Goal: Task Accomplishment & Management: Use online tool/utility

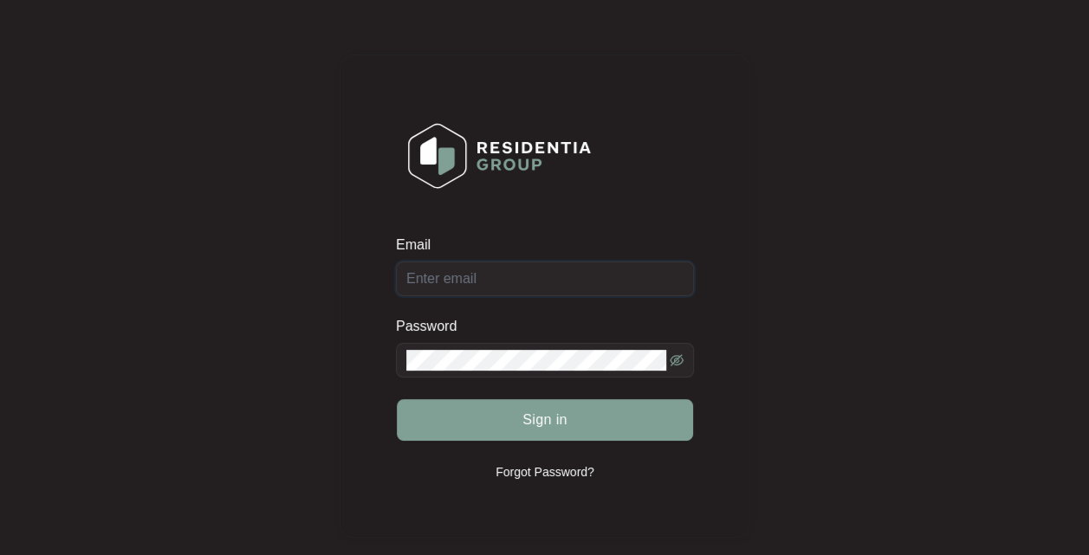
type input "[EMAIL_ADDRESS][DOMAIN_NAME]"
click at [560, 419] on div "Sign in" at bounding box center [545, 420] width 298 height 43
click at [559, 415] on span "Sign in" at bounding box center [544, 420] width 45 height 21
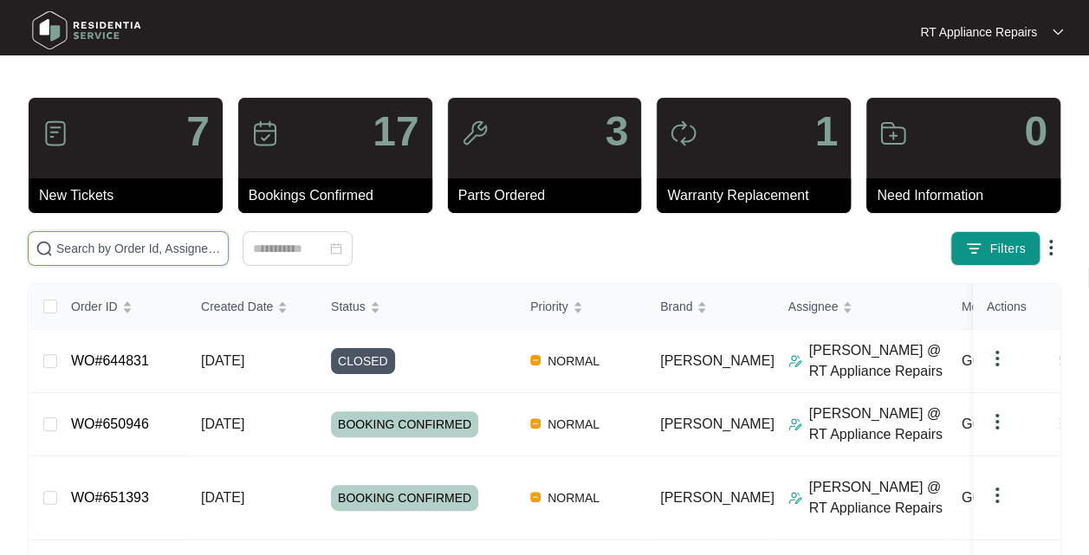
click at [177, 243] on input "text" at bounding box center [138, 248] width 165 height 19
type input "[PERSON_NAME]"
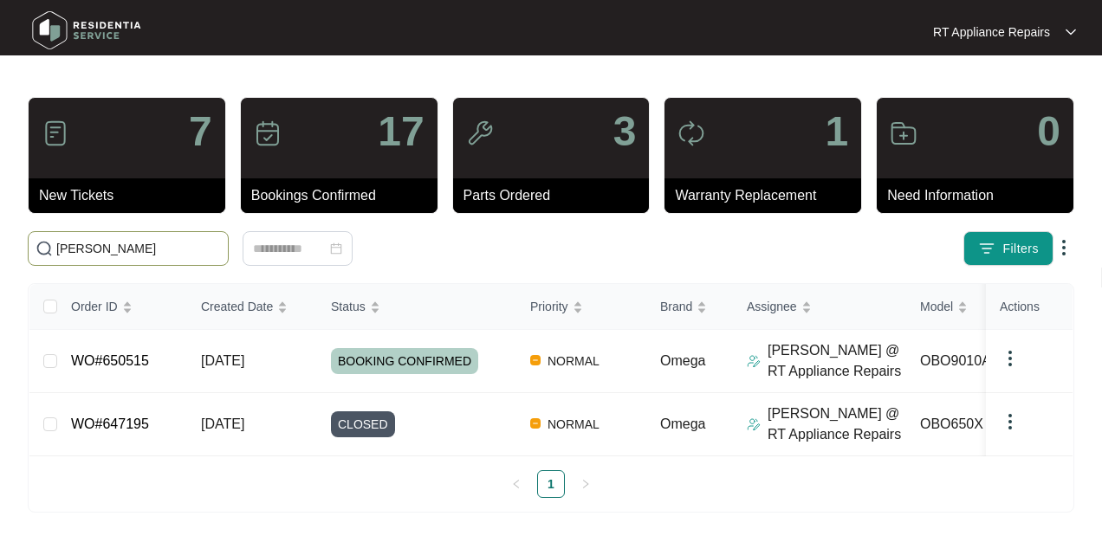
click at [244, 364] on span "[DATE]" at bounding box center [222, 360] width 43 height 15
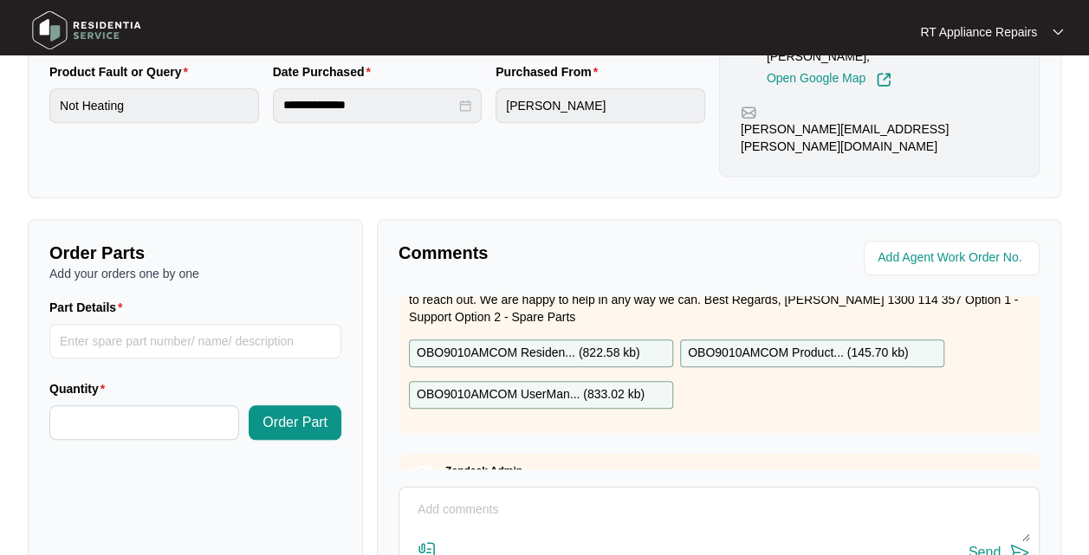
scroll to position [68, 0]
click at [549, 345] on p "OBO9010AMCOM Residen... ( 822.58 kb )" at bounding box center [529, 354] width 224 height 19
click at [204, 324] on input "Part Details" at bounding box center [195, 341] width 292 height 35
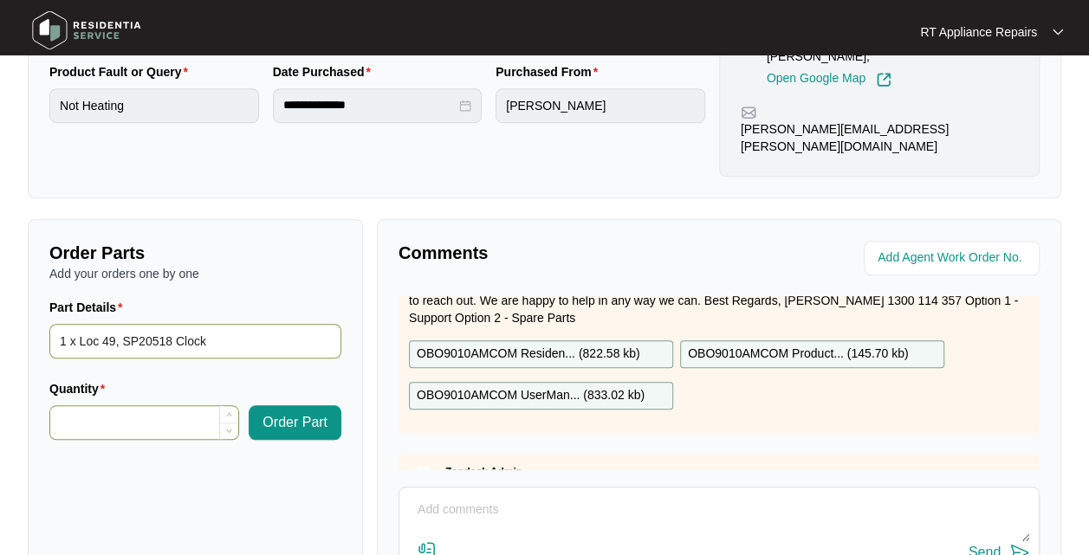
type input "1 x Loc 49, SP20518 Clock"
click at [83, 406] on input "Quantity" at bounding box center [144, 422] width 188 height 33
type input "*"
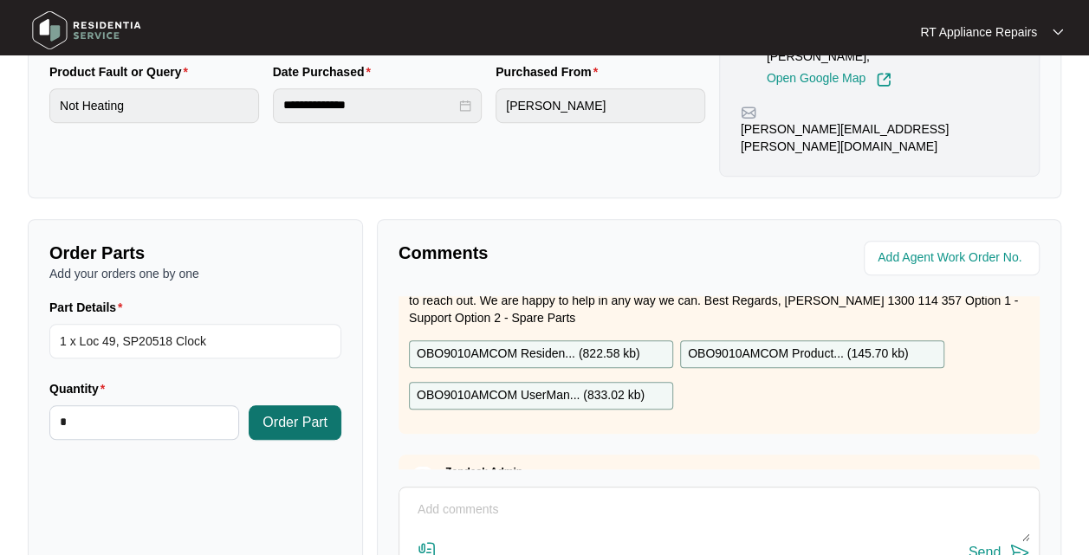
click at [299, 412] on span "Order Part" at bounding box center [294, 422] width 65 height 21
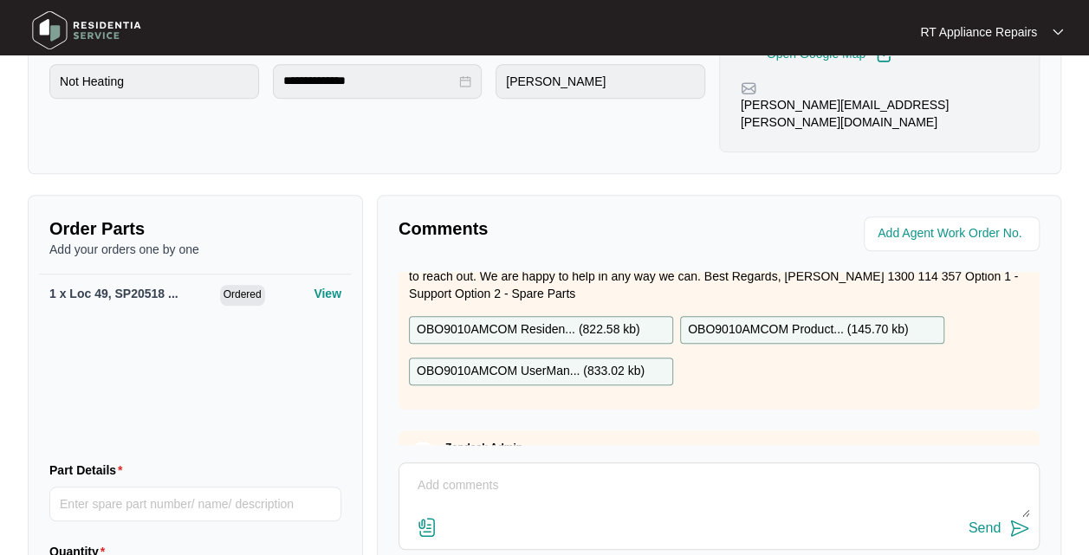
scroll to position [612, 0]
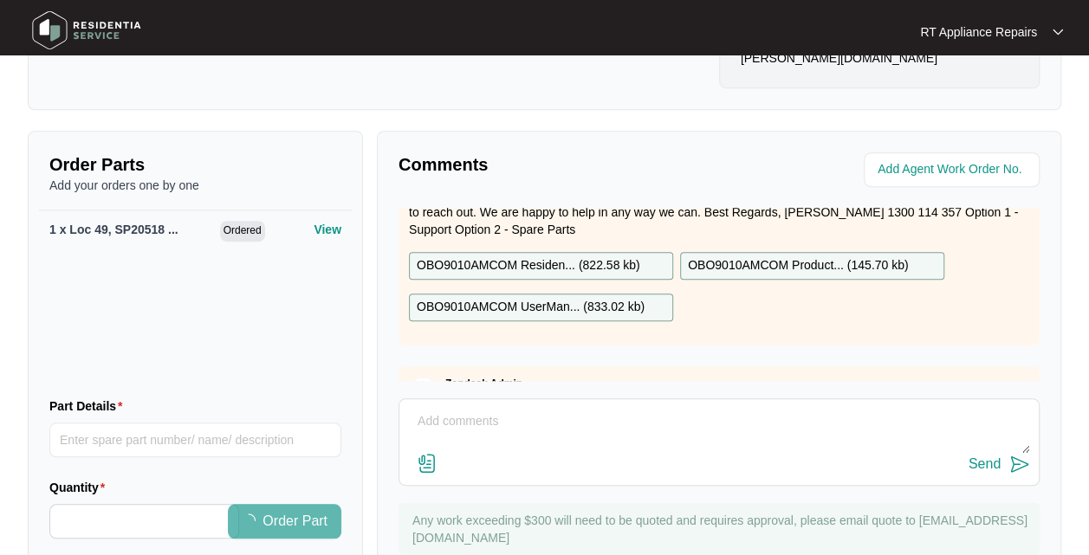
click at [559, 408] on textarea at bounding box center [719, 430] width 622 height 45
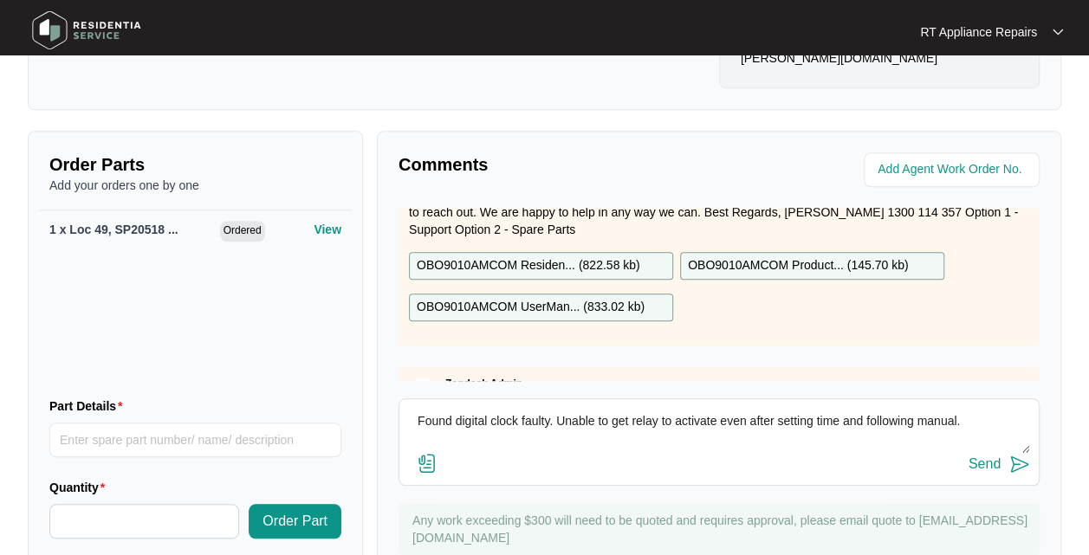
type textarea "Found digital clock faulty. Unable to get relay to activate even after setting …"
click at [544, 298] on p "OBO9010AMCOM UserMan... ( 833.02 kb )" at bounding box center [531, 307] width 228 height 19
click at [1020, 454] on img at bounding box center [1019, 464] width 21 height 21
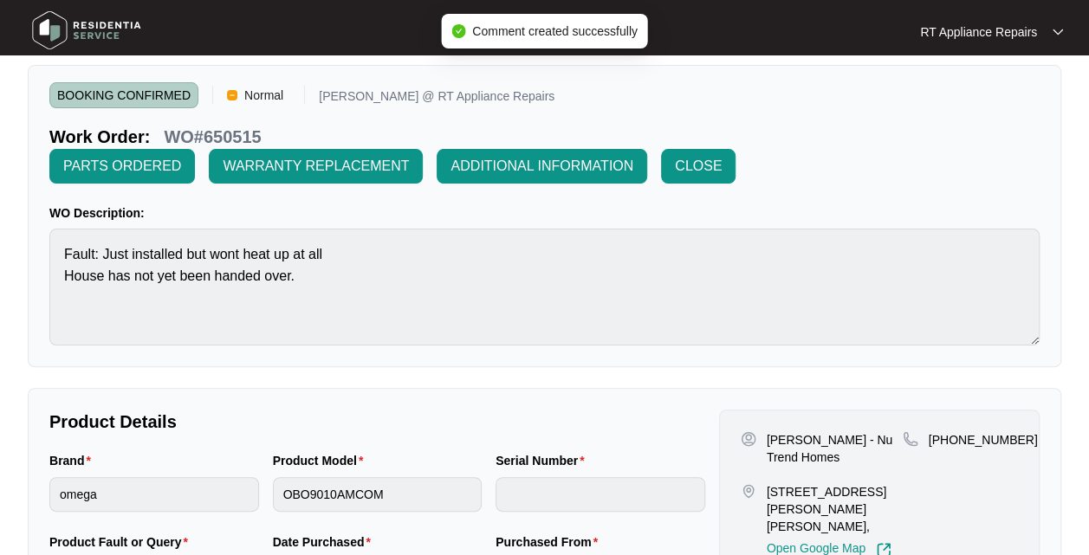
scroll to position [52, 0]
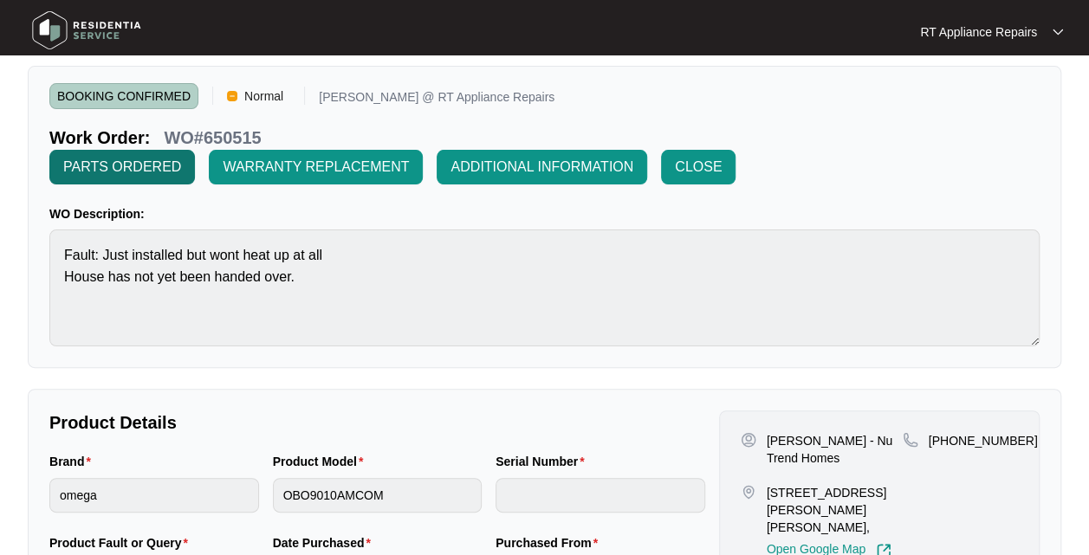
click at [139, 161] on span "PARTS ORDERED" at bounding box center [122, 167] width 118 height 21
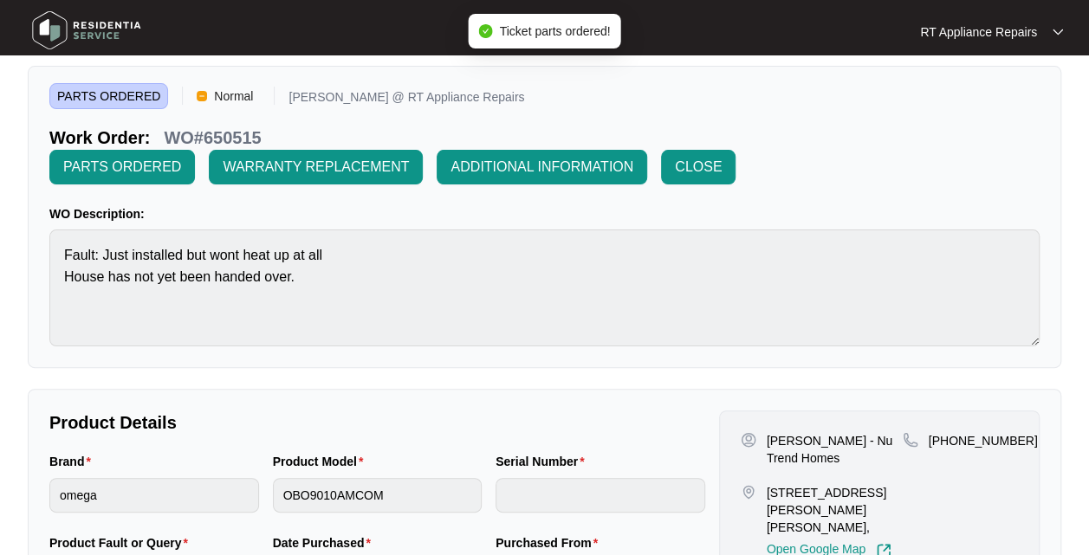
click at [1006, 31] on p "RT Appliance Repairs" at bounding box center [978, 31] width 117 height 17
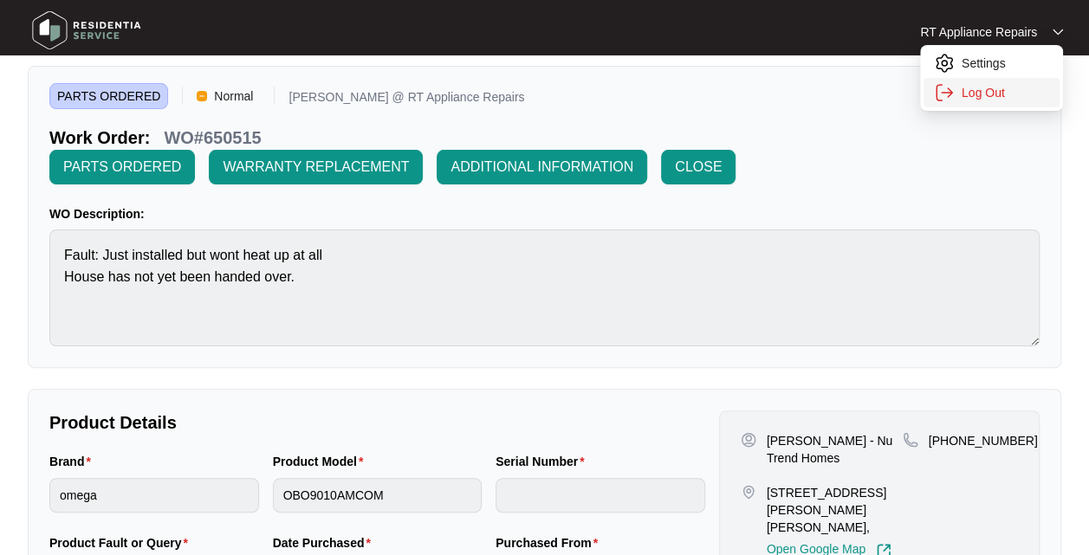
click at [996, 90] on p "Log Out" at bounding box center [1005, 92] width 87 height 17
